Goal: Find specific page/section: Find specific page/section

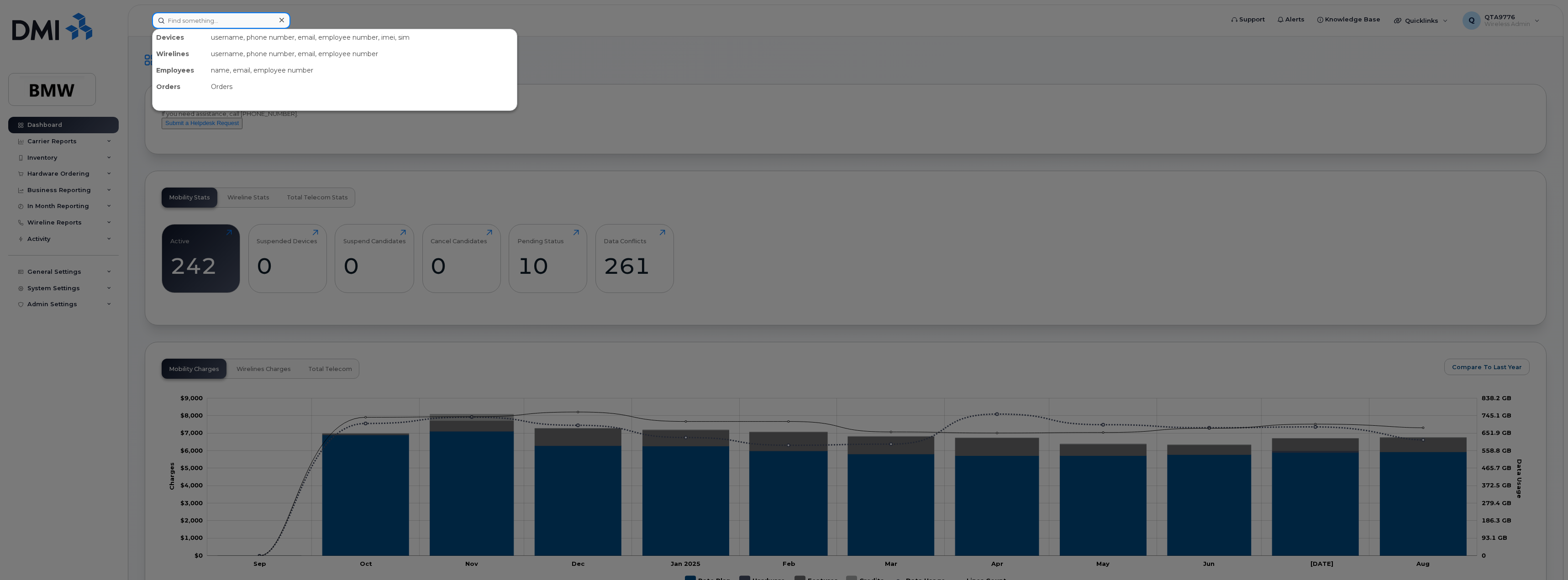
click at [177, 22] on input at bounding box center [221, 20] width 138 height 16
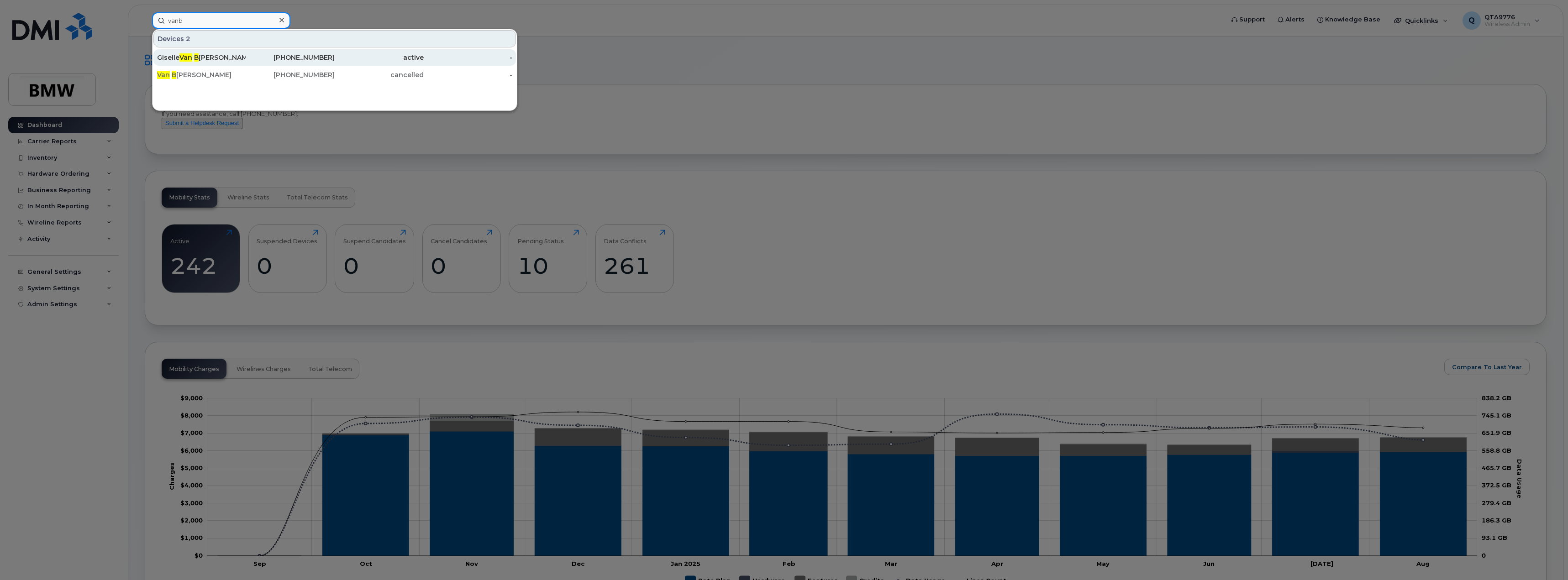
type input "vanb"
click at [213, 54] on div "Giselle Van B larcom" at bounding box center [201, 57] width 89 height 9
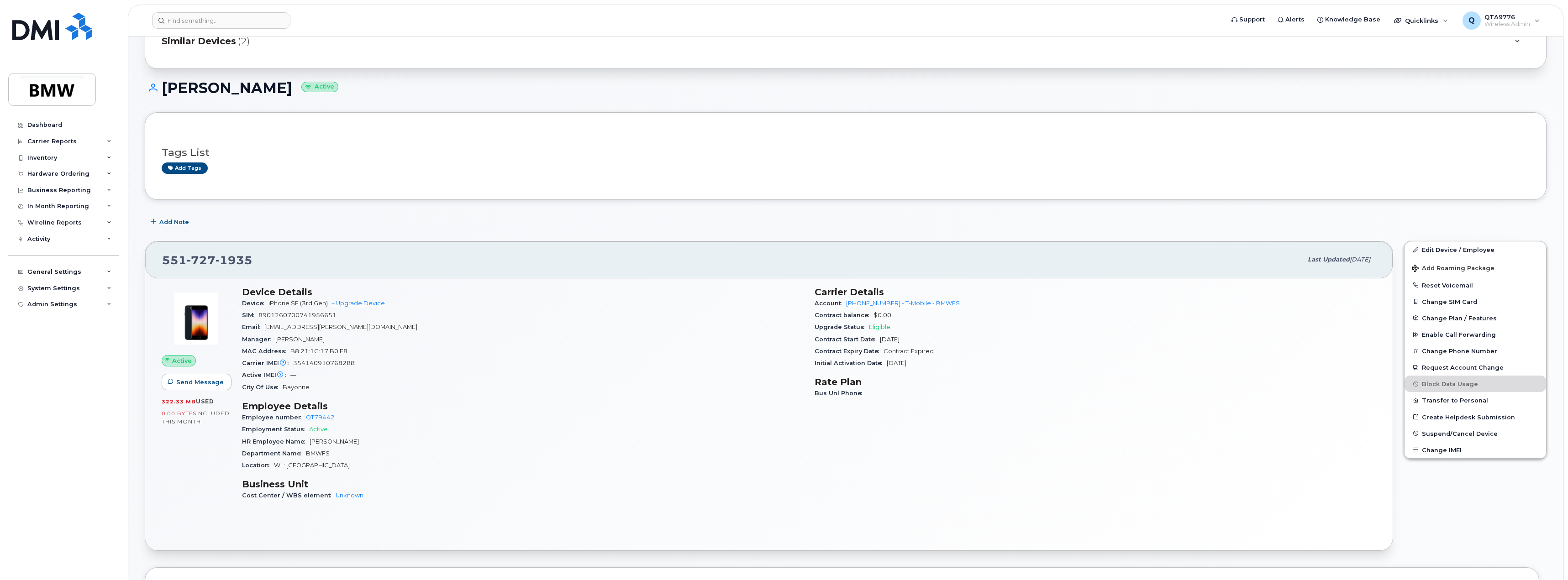
scroll to position [91, 0]
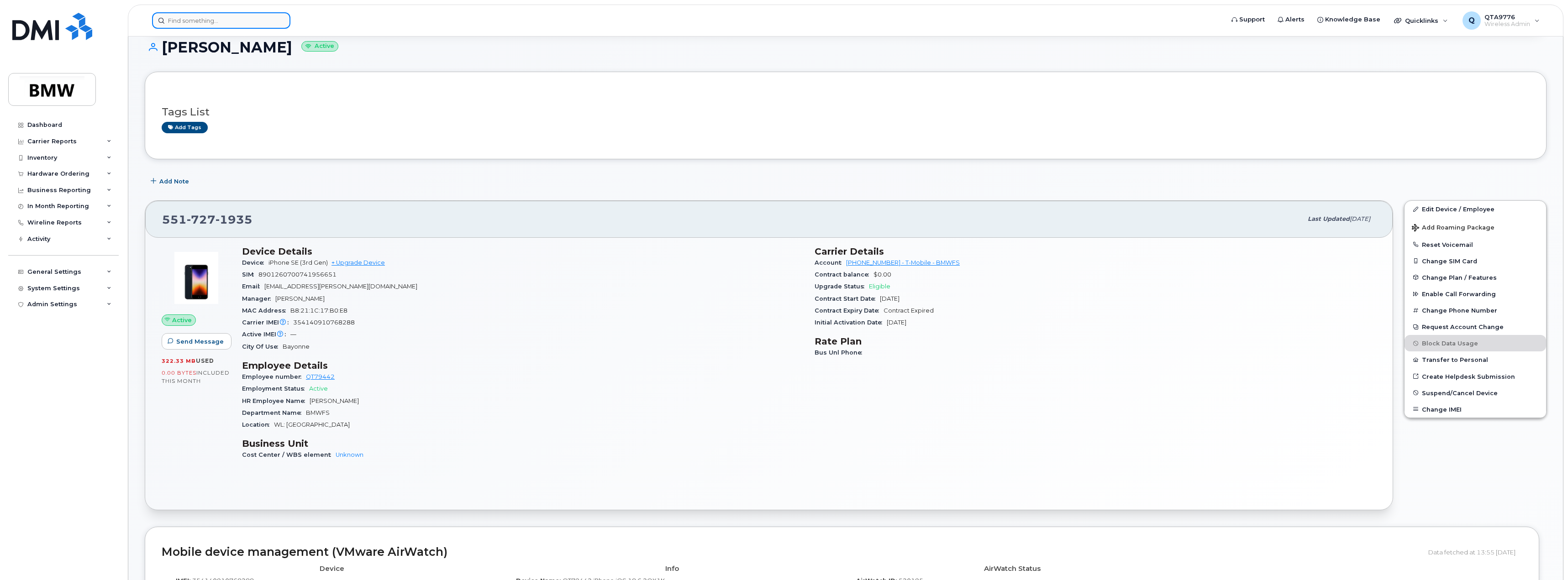
click at [233, 21] on input at bounding box center [221, 20] width 138 height 16
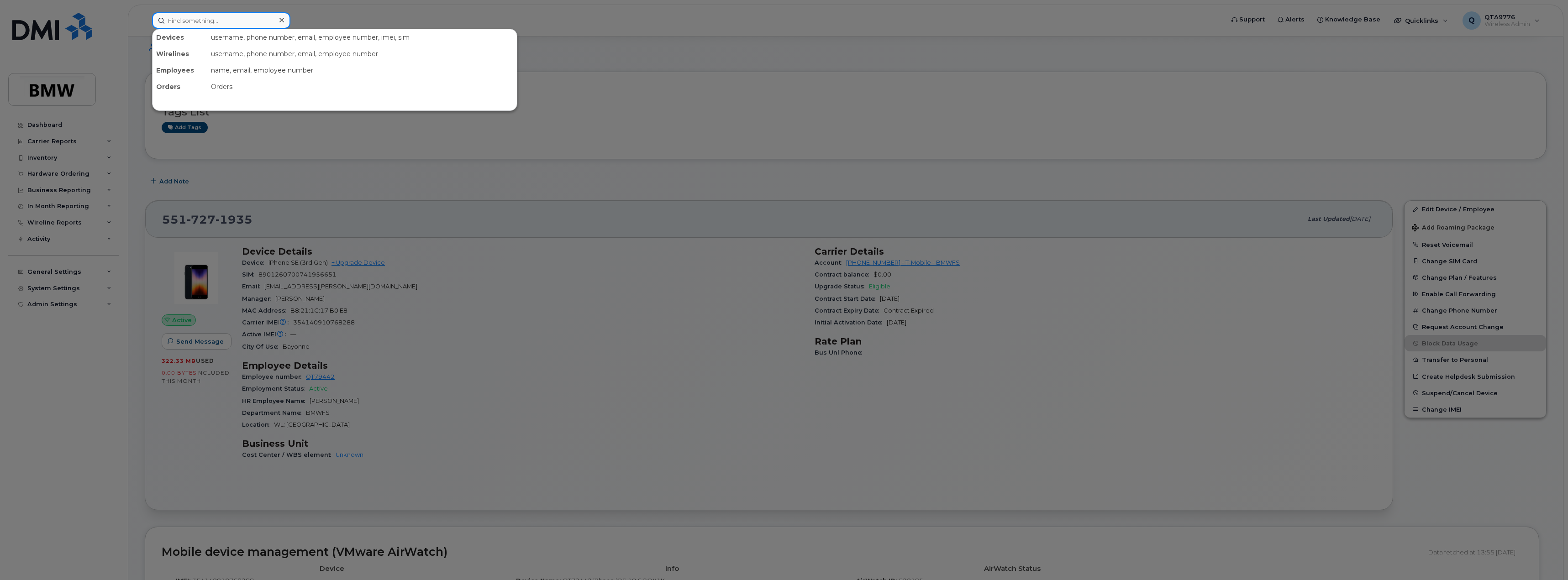
paste input "201-889-4970"
paste input "-889-"
type input "201-889-4970"
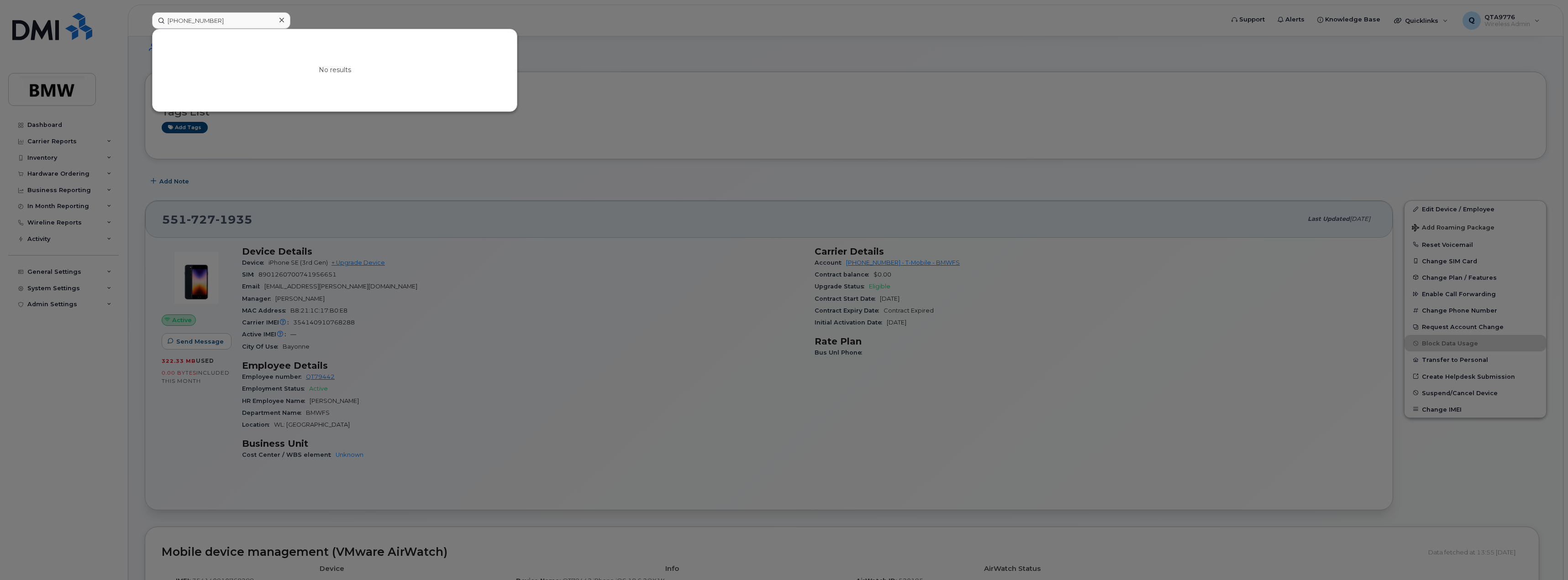
click at [1472, 65] on div at bounding box center [784, 290] width 1568 height 580
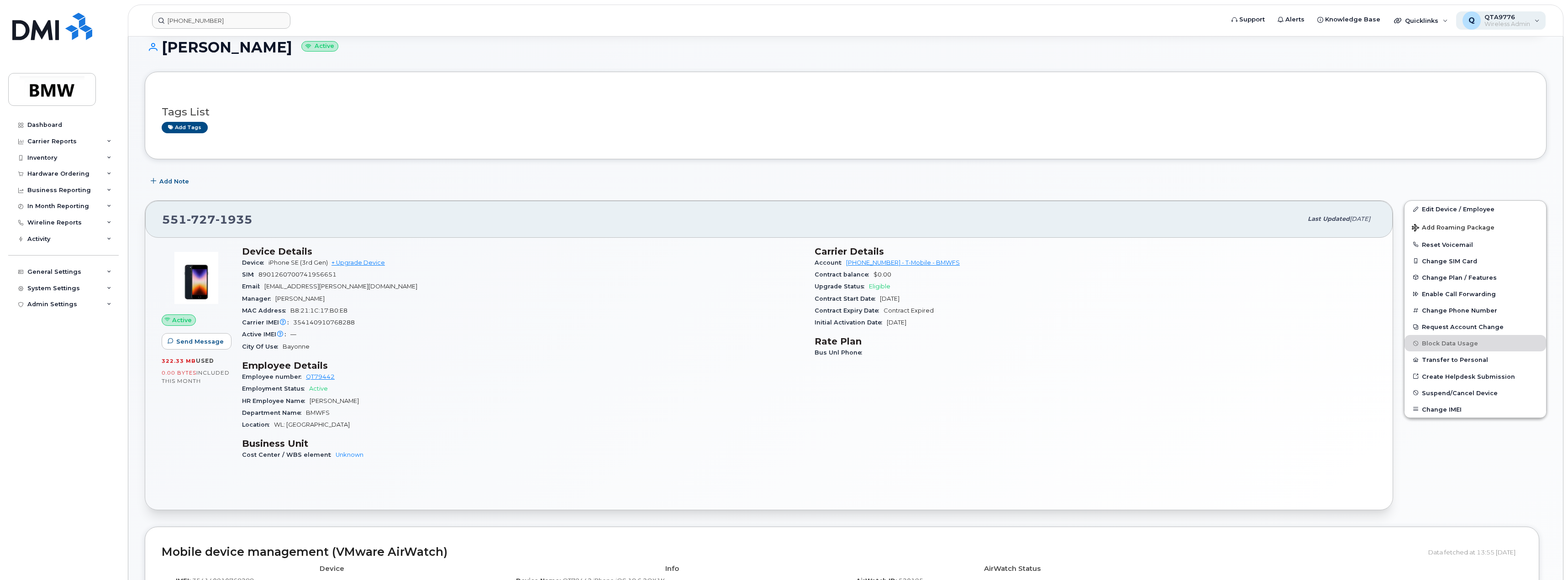
click at [1542, 19] on div "Q QTA9776 Wireless Admin" at bounding box center [1501, 21] width 90 height 18
click at [1426, 203] on span at bounding box center [1424, 203] width 7 height 7
click at [1415, 203] on input "973767968 BMWNA" at bounding box center [1412, 203] width 5 height 5
checkbox input "true"
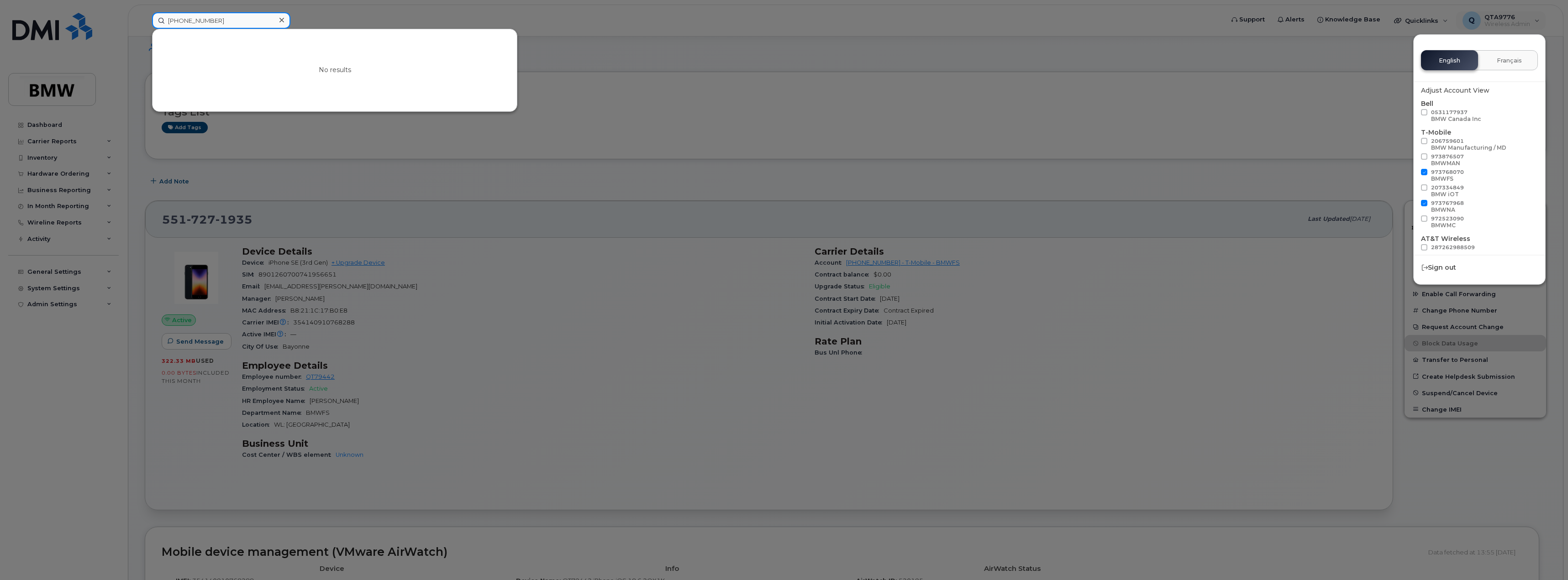
click at [232, 25] on input "201-889-4970" at bounding box center [221, 20] width 138 height 16
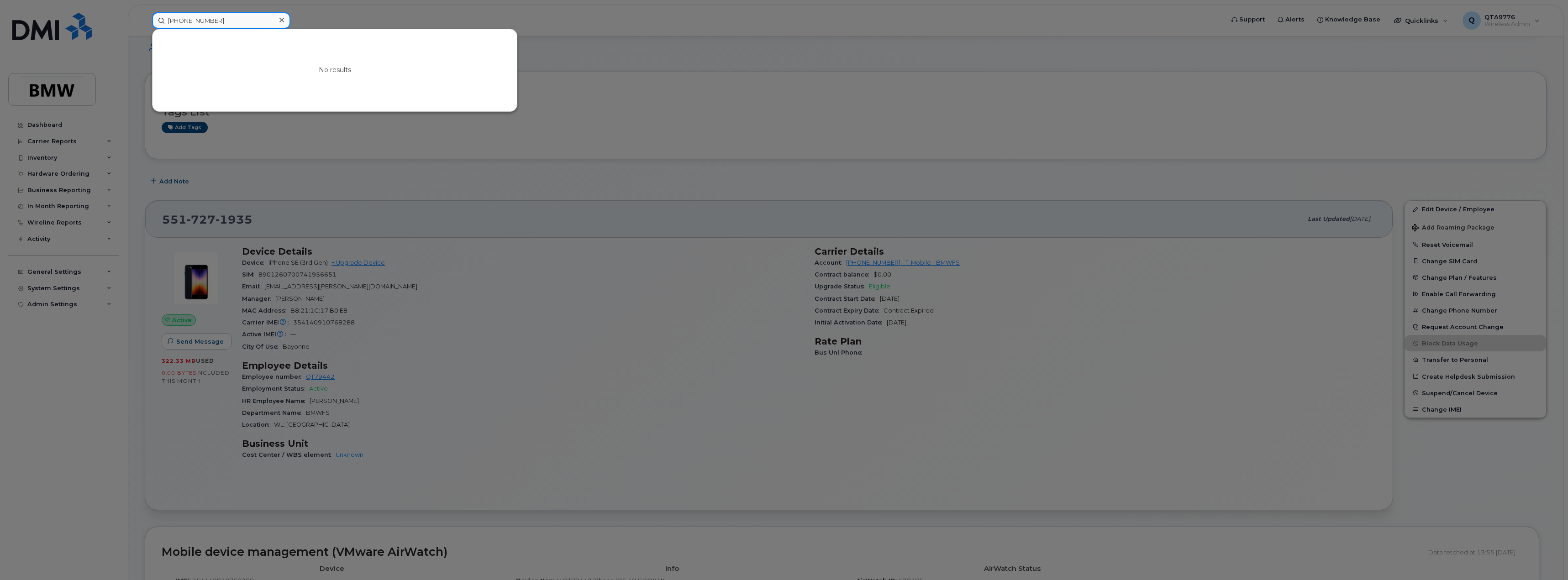
click at [232, 21] on input "201-889-4970" at bounding box center [221, 20] width 138 height 16
click at [282, 21] on icon at bounding box center [282, 20] width 5 height 5
click at [197, 19] on input at bounding box center [221, 20] width 138 height 16
paste input "201-889-4970"
type input "201-889-4970"
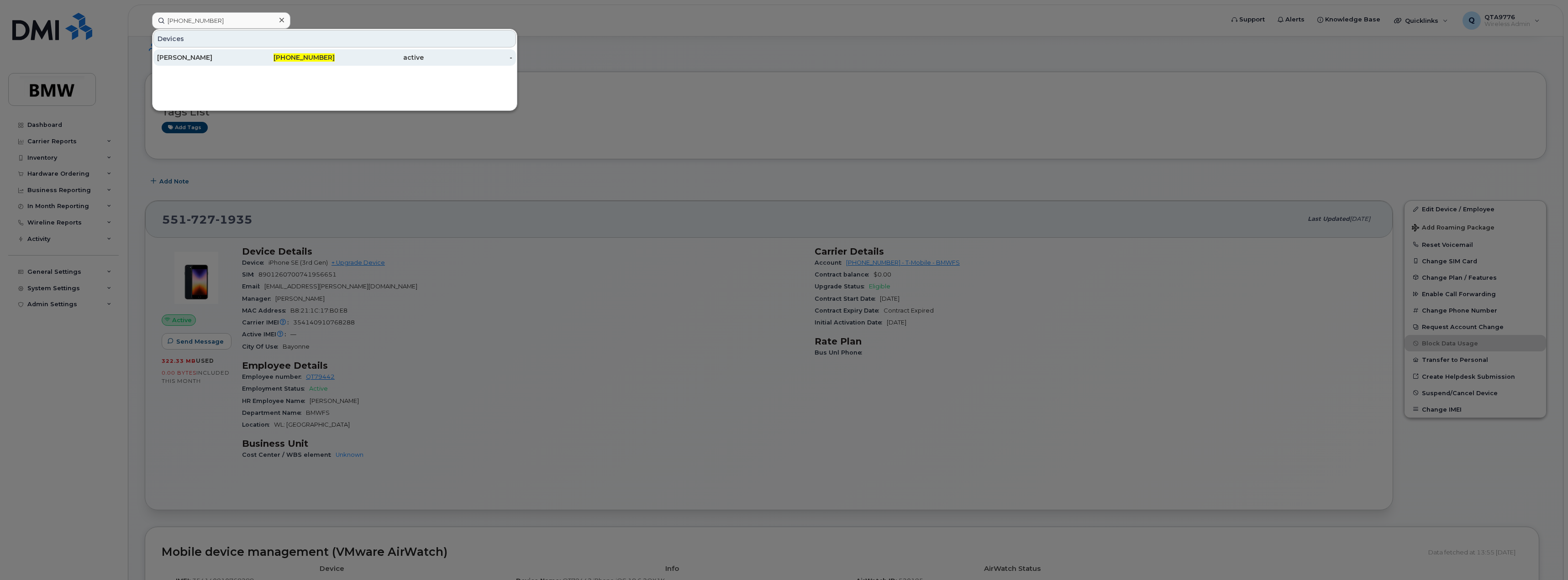
click at [166, 60] on div "[PERSON_NAME]" at bounding box center [201, 57] width 89 height 9
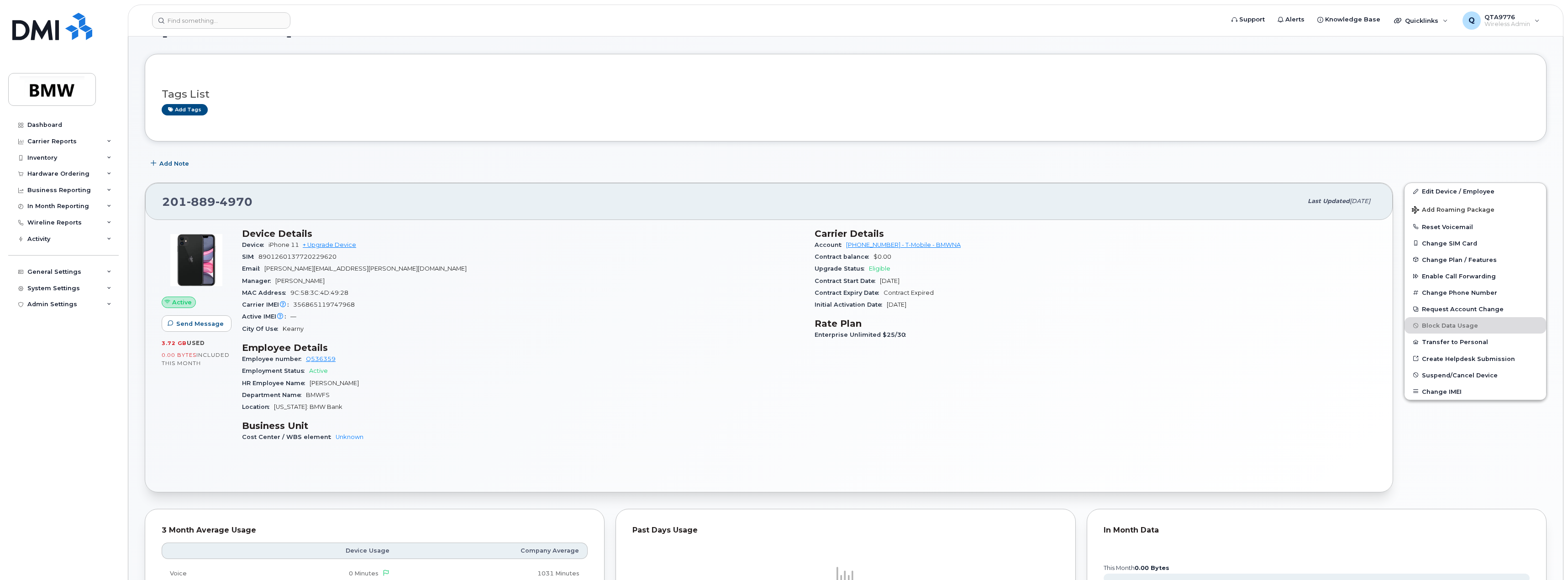
scroll to position [46, 0]
